Goal: Use online tool/utility: Utilize a website feature to perform a specific function

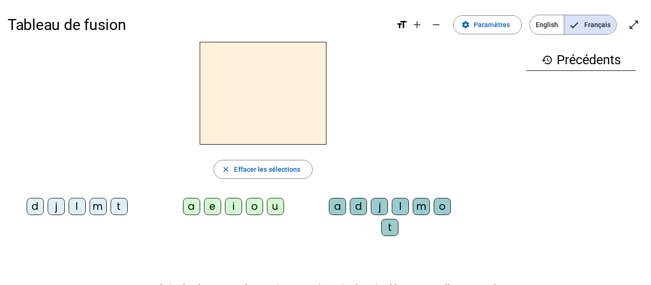
click at [195, 211] on div "a" at bounding box center [191, 206] width 17 height 17
click at [224, 172] on mat-icon "close" at bounding box center [226, 169] width 9 height 9
click at [81, 206] on div "l" at bounding box center [77, 206] width 17 height 17
click at [189, 207] on div "a" at bounding box center [191, 206] width 17 height 17
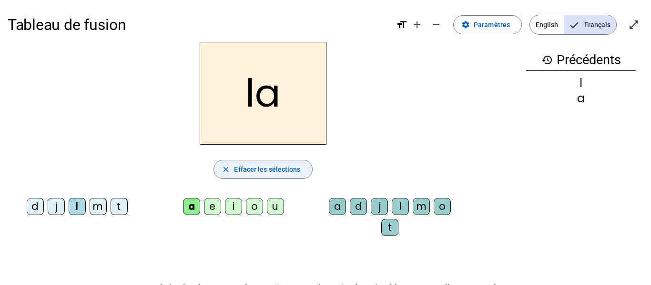
click at [281, 181] on span "button" at bounding box center [263, 169] width 98 height 23
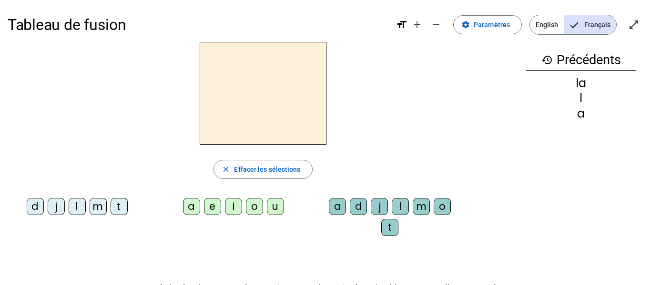
click at [97, 211] on div "m" at bounding box center [98, 206] width 17 height 17
click at [248, 210] on div "o" at bounding box center [254, 206] width 17 height 17
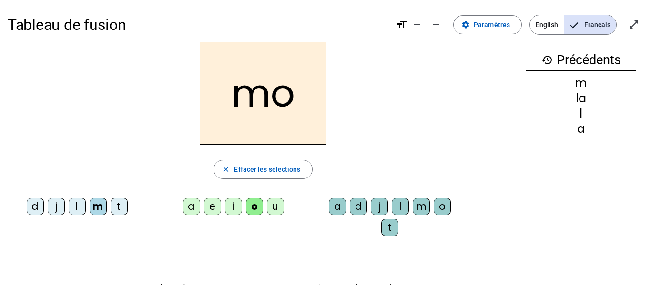
click at [251, 209] on div "o" at bounding box center [254, 206] width 17 height 17
click at [194, 208] on div "a" at bounding box center [191, 206] width 17 height 17
click at [397, 209] on div "l" at bounding box center [400, 206] width 17 height 17
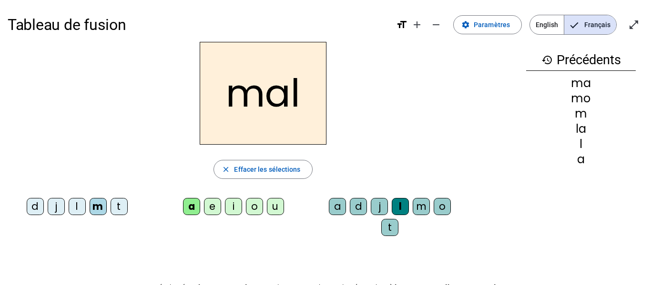
click at [237, 210] on div "i" at bounding box center [233, 206] width 17 height 17
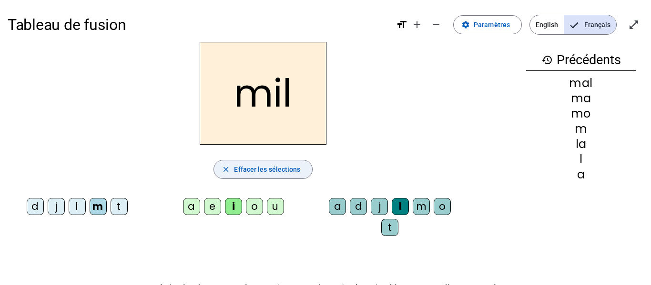
click at [269, 166] on span "Effacer les sélections" at bounding box center [267, 169] width 66 height 11
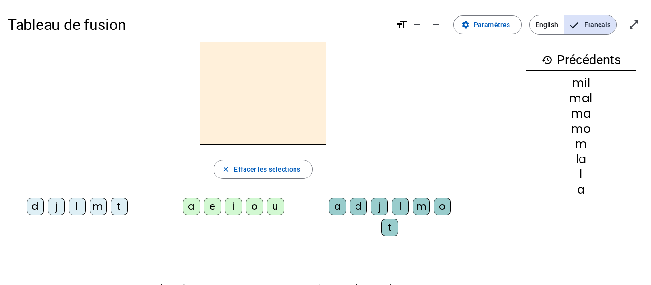
click at [210, 209] on div "e" at bounding box center [212, 206] width 17 height 17
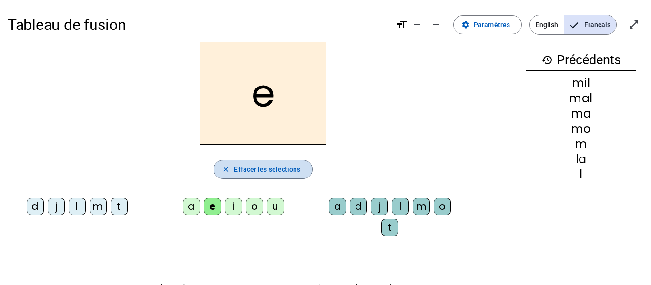
click at [266, 174] on span "Effacer les sélections" at bounding box center [267, 169] width 66 height 11
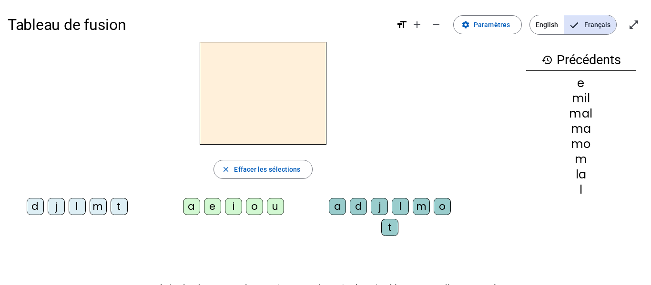
click at [116, 208] on div "t" at bounding box center [119, 206] width 17 height 17
click at [250, 208] on div "o" at bounding box center [254, 206] width 17 height 17
click at [379, 206] on div "j" at bounding box center [379, 206] width 17 height 17
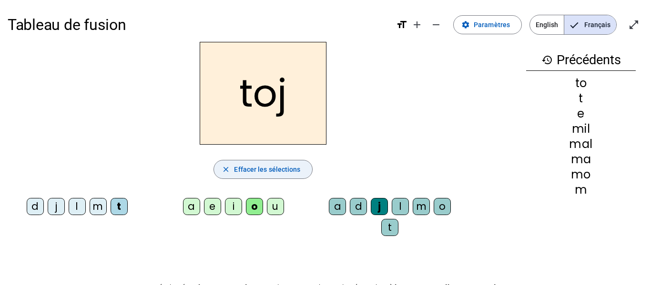
click at [282, 174] on span "Effacer les sélections" at bounding box center [267, 169] width 66 height 11
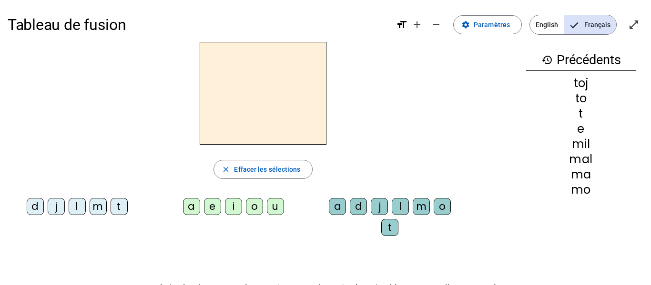
click at [34, 210] on div "d" at bounding box center [35, 206] width 17 height 17
click at [216, 212] on div "e" at bounding box center [212, 206] width 17 height 17
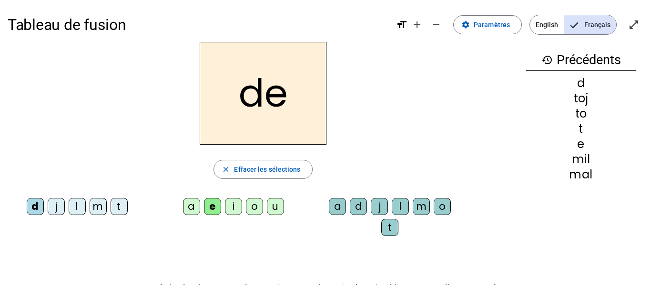
click at [277, 206] on div "u" at bounding box center [275, 206] width 17 height 17
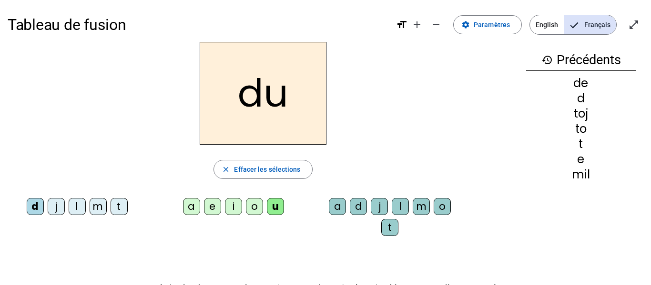
click at [217, 206] on div "e" at bounding box center [212, 206] width 17 height 17
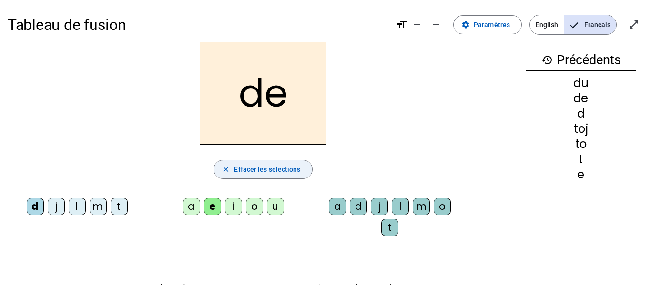
click at [238, 174] on span "Effacer les sélections" at bounding box center [267, 169] width 66 height 11
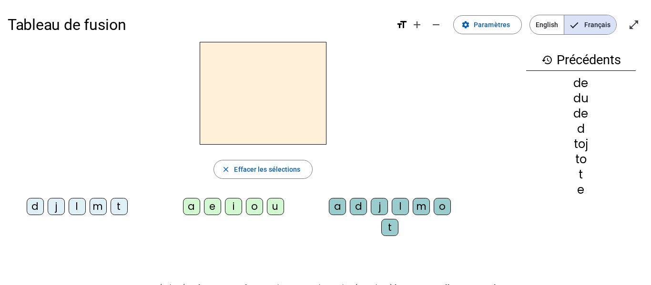
click at [188, 211] on div "a" at bounding box center [191, 206] width 17 height 17
click at [235, 205] on div "i" at bounding box center [233, 206] width 17 height 17
click at [183, 204] on div "a" at bounding box center [191, 206] width 17 height 17
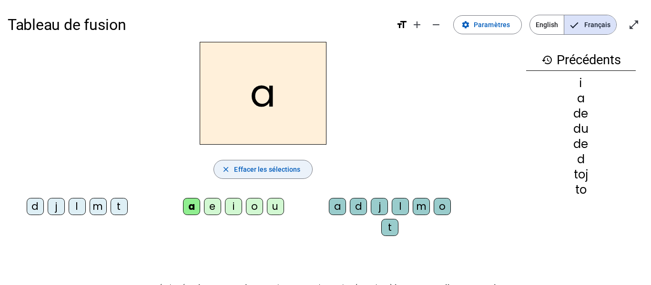
click at [271, 164] on span "Effacer les sélections" at bounding box center [267, 169] width 66 height 11
